Goal: Navigation & Orientation: Understand site structure

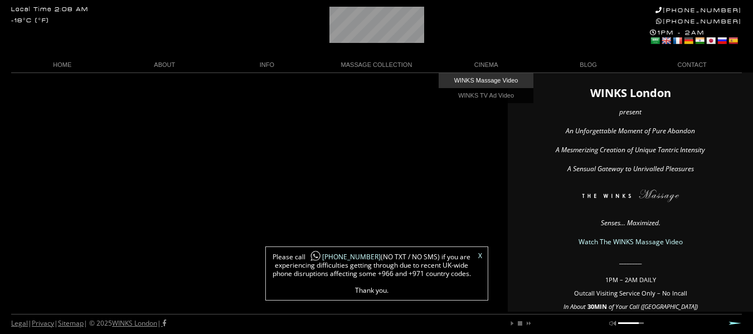
click at [491, 81] on link "WINKS Massage Video" at bounding box center [486, 80] width 95 height 15
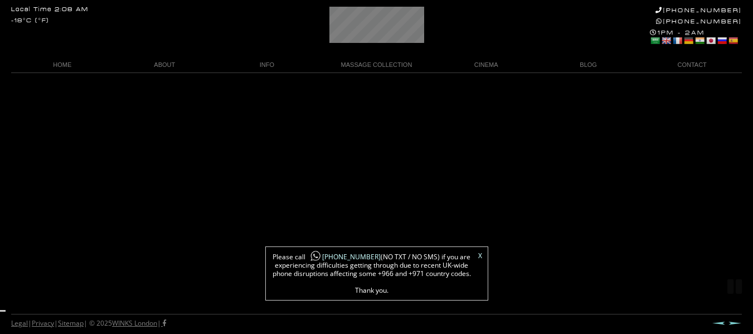
click at [479, 253] on link "X" at bounding box center [480, 256] width 4 height 7
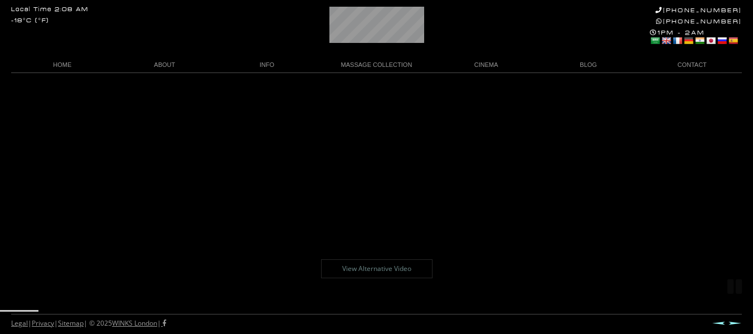
click at [540, 11] on div "Local Time 2:08 AM -18°C (°F) +44 (0)20 7118 7118 +44 788 959 8888 1PM - 2AM Se…" at bounding box center [376, 36] width 753 height 72
click at [123, 313] on div at bounding box center [376, 323] width 753 height 22
click at [680, 64] on link "CONTACT" at bounding box center [690, 64] width 103 height 15
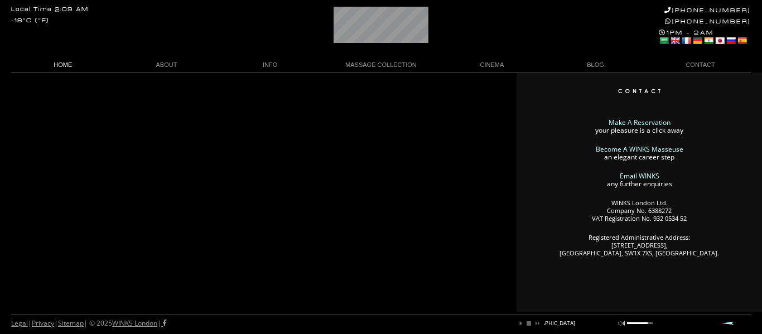
click at [83, 67] on link "HOME" at bounding box center [63, 64] width 104 height 15
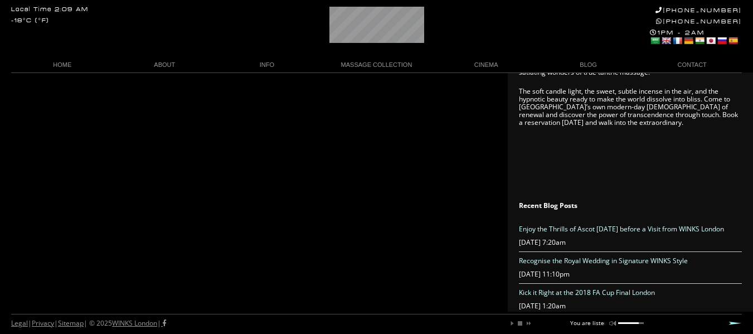
scroll to position [877, 0]
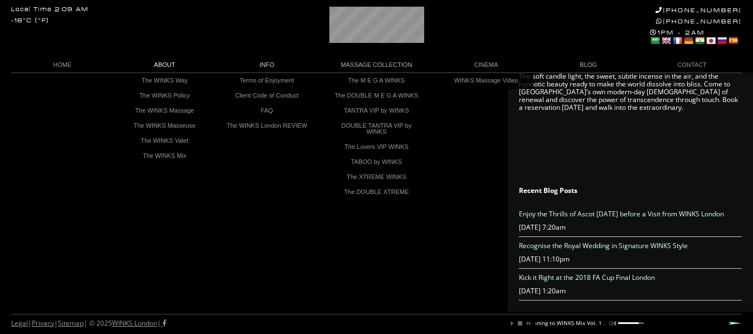
click at [158, 68] on link "ABOUT" at bounding box center [165, 64] width 103 height 15
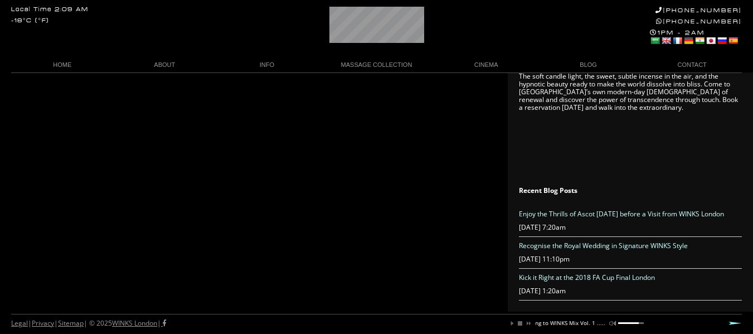
scroll to position [0, 110]
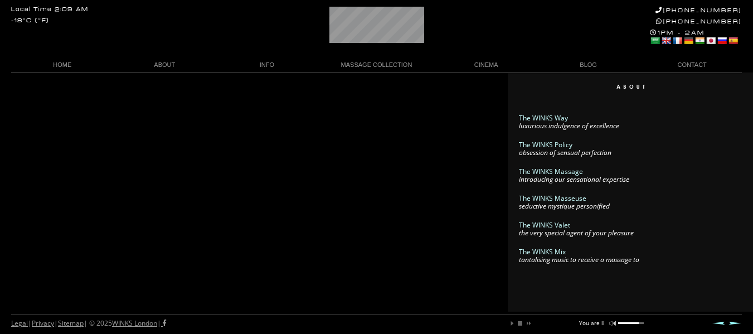
scroll to position [6, 0]
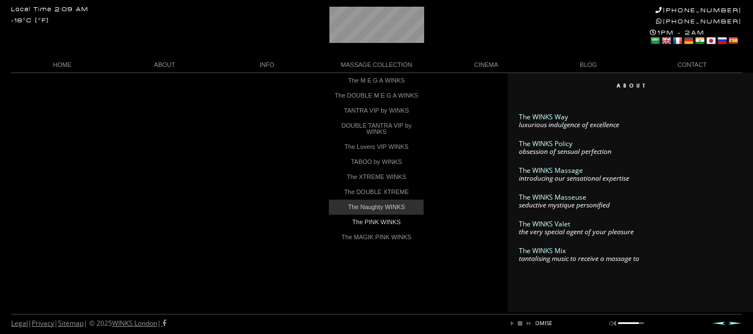
click at [399, 214] on link "The Naughty WINKS" at bounding box center [376, 207] width 95 height 15
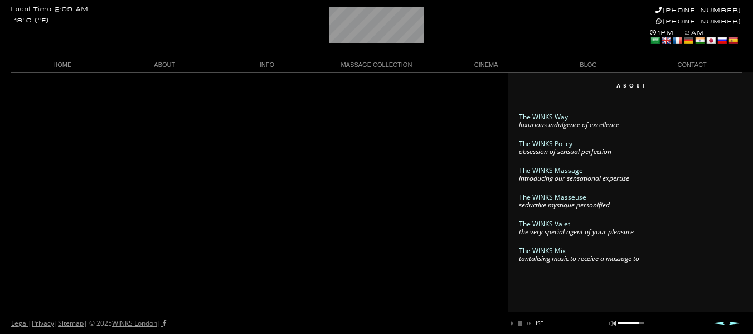
scroll to position [0, 1]
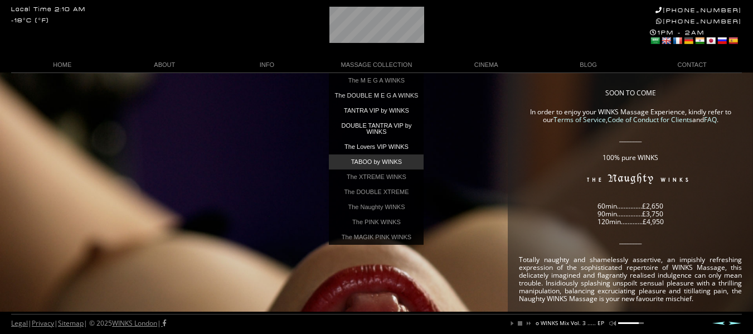
click at [385, 162] on link "TABOO by WINKS" at bounding box center [376, 161] width 95 height 15
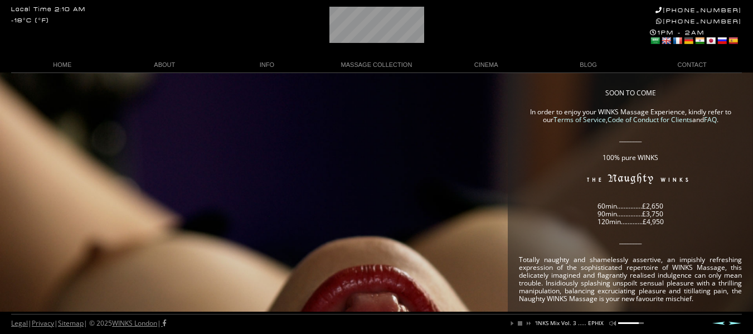
scroll to position [0, 129]
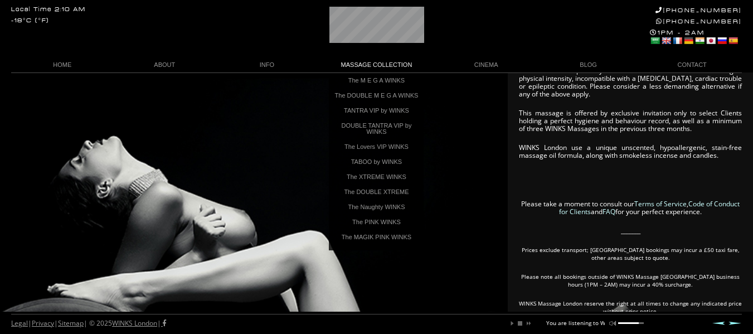
scroll to position [0, 60]
